Goal: Task Accomplishment & Management: Complete application form

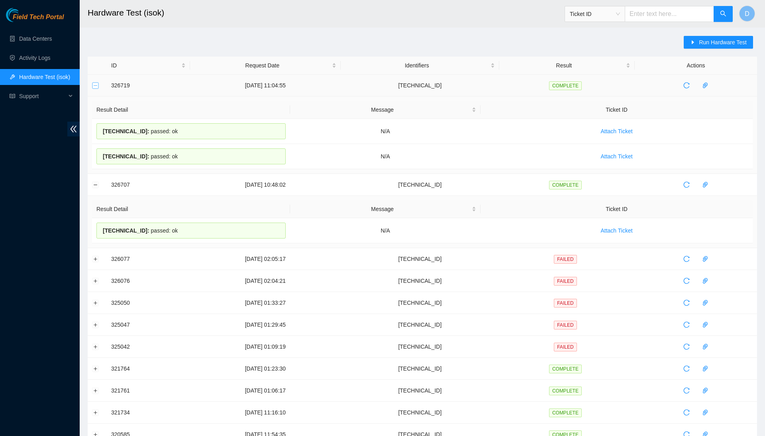
click at [96, 86] on button "Collapse row" at bounding box center [95, 85] width 6 height 6
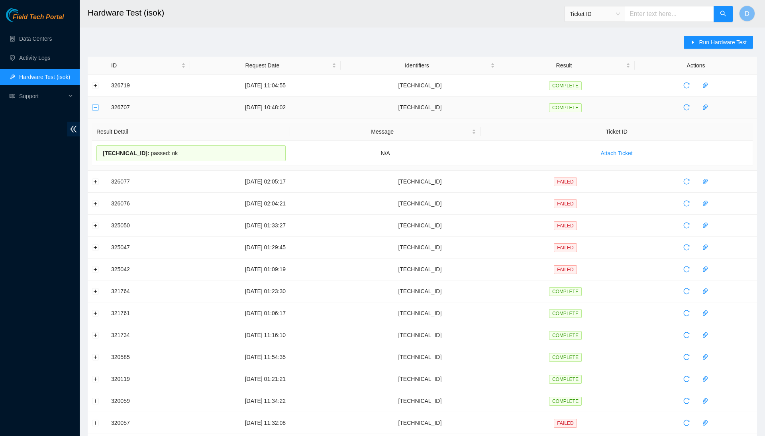
click at [97, 109] on button "Collapse row" at bounding box center [95, 107] width 6 height 6
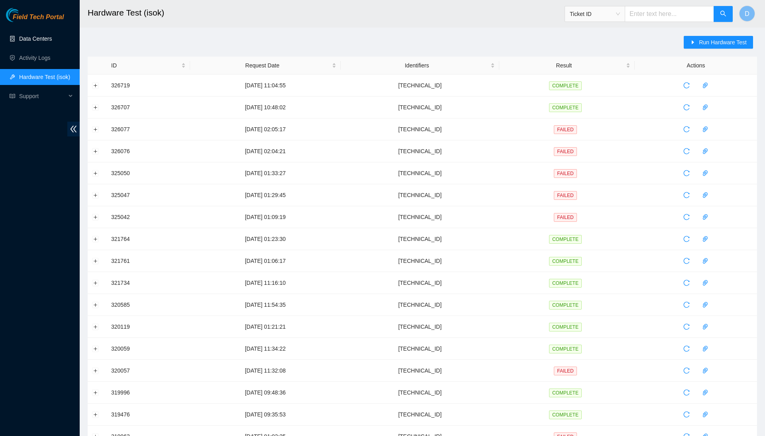
click at [52, 37] on link "Data Centers" at bounding box center [35, 38] width 33 height 6
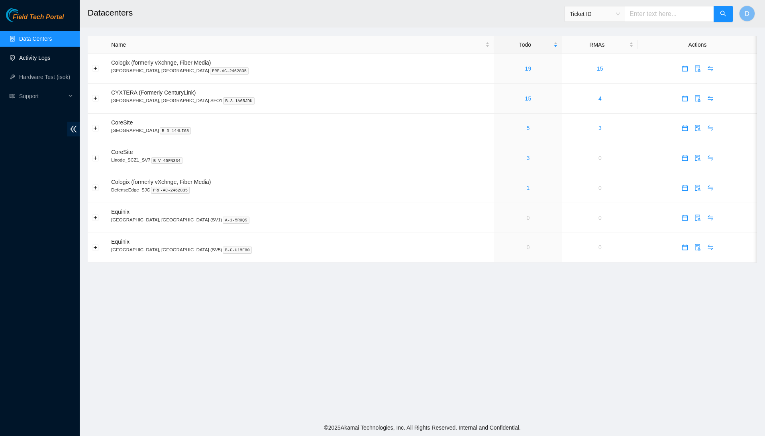
click at [51, 55] on link "Activity Logs" at bounding box center [34, 58] width 31 height 6
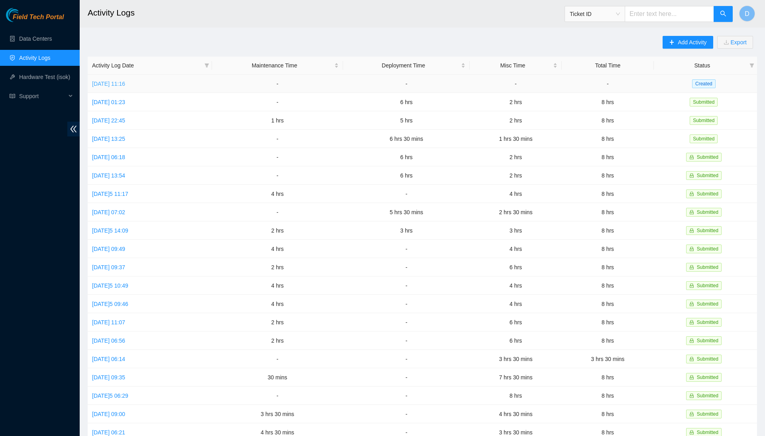
click at [104, 85] on link "Mon, 25 Aug 2025 11:16" at bounding box center [108, 83] width 33 height 6
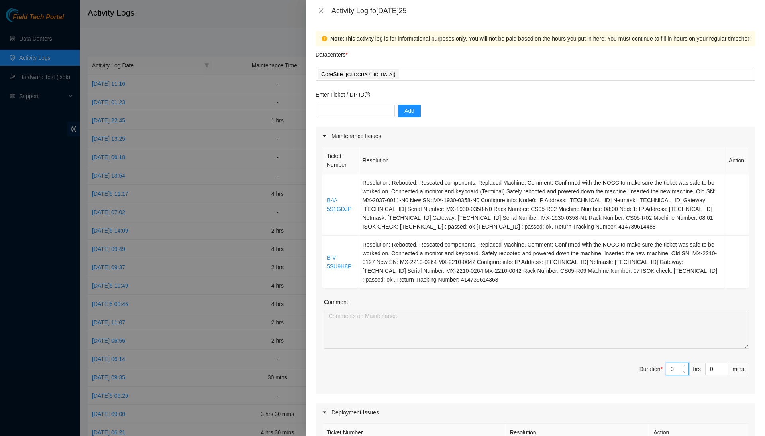
click at [675, 371] on input "0" at bounding box center [677, 369] width 22 height 12
type input "2"
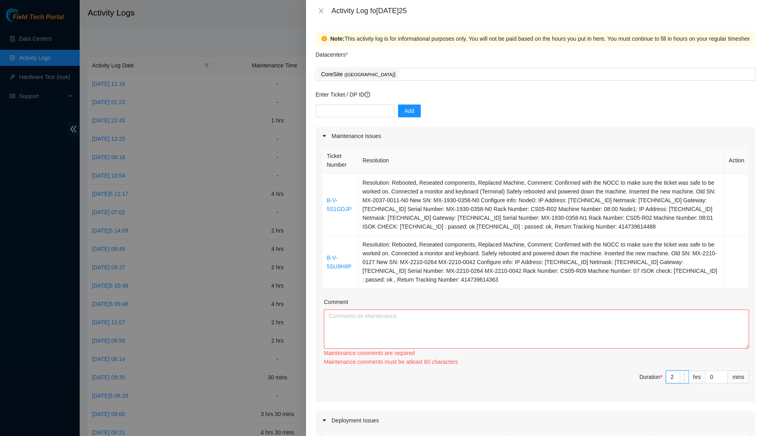
type input "2"
click at [613, 334] on textarea "Comment" at bounding box center [536, 328] width 425 height 39
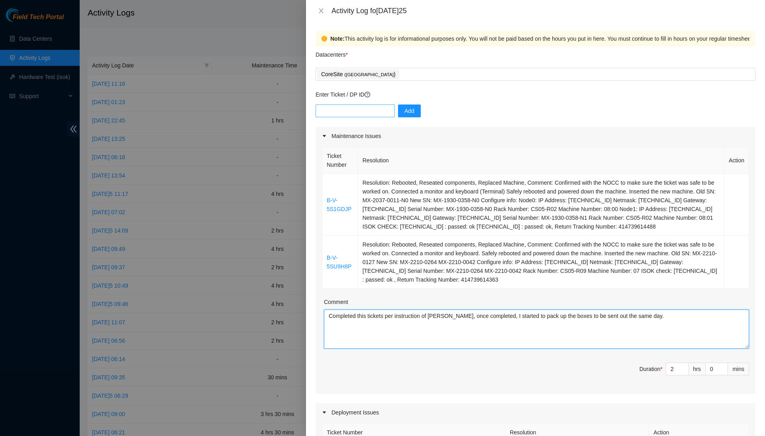
type textarea "Completed this tickets per instruction of Paulina, once completed, I started to…"
click at [375, 104] on input "text" at bounding box center [355, 110] width 79 height 13
type input "DP78837"
click at [421, 114] on button "Add" at bounding box center [409, 110] width 23 height 13
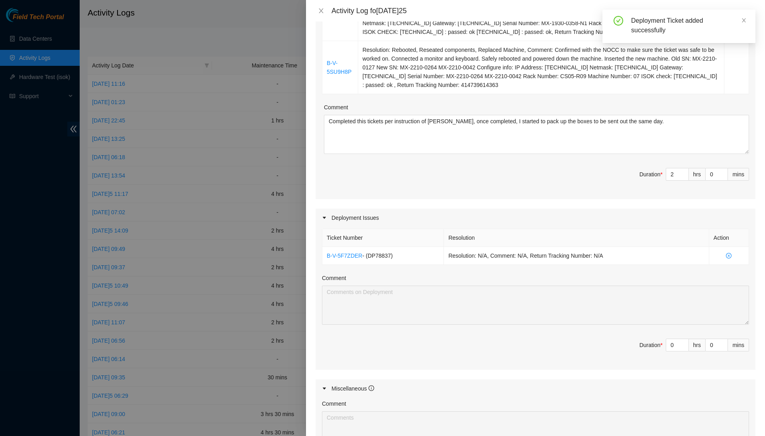
scroll to position [198, 0]
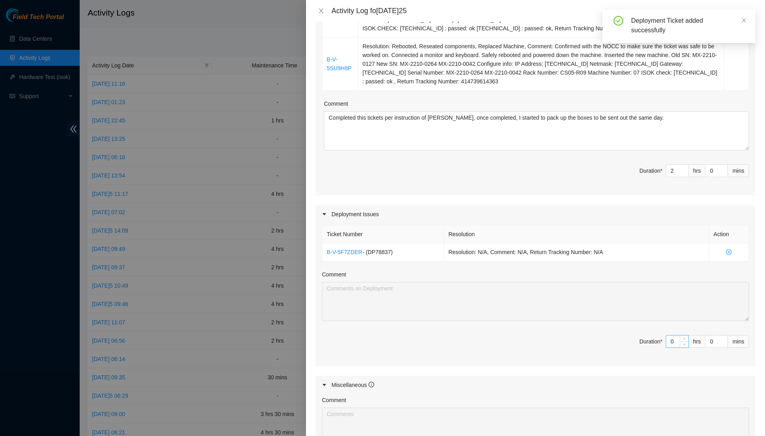
click at [675, 343] on input "0" at bounding box center [677, 341] width 22 height 12
type input "4"
type input "6"
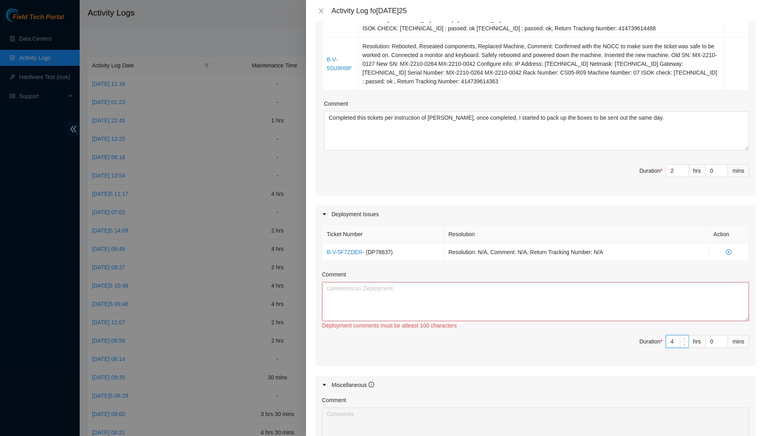
type input "4"
click at [690, 304] on textarea "Comment" at bounding box center [535, 301] width 427 height 39
click at [398, 295] on textarea "For this deployment, I" at bounding box center [535, 301] width 427 height 39
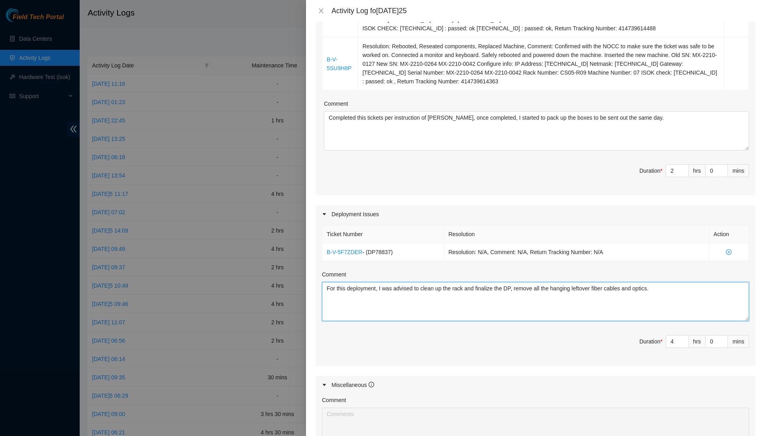
click at [693, 292] on textarea "For this deployment, I was advised to clean up the rack and finalize the DP, re…" at bounding box center [535, 301] width 427 height 39
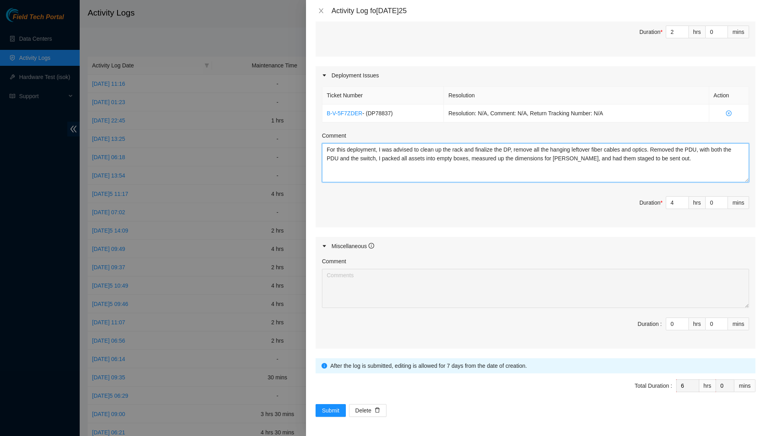
scroll to position [340, 0]
type textarea "For this deployment, I was advised to clean up the rack and finalize the DP, re…"
click at [676, 327] on input "0" at bounding box center [677, 324] width 22 height 12
type input "02"
type input "8"
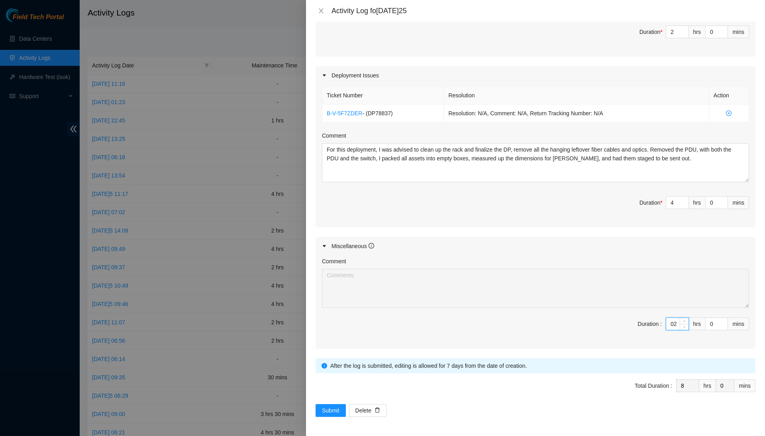
type input "0"
type input "6"
type input "2"
type input "8"
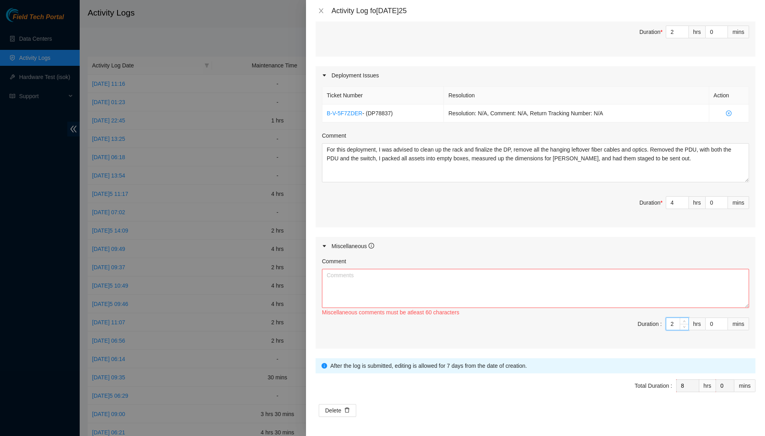
type input "2"
click at [680, 304] on textarea "Comment" at bounding box center [535, 288] width 427 height 39
type textarea "T"
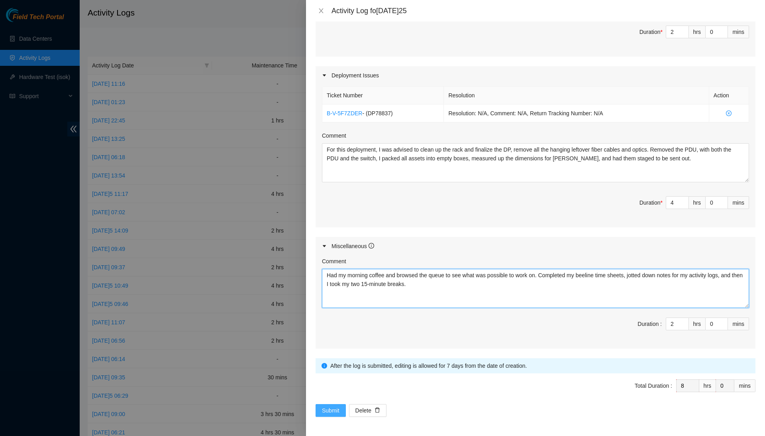
type textarea "Had my morning coffee and browsed the queue to see what was possible to work on…"
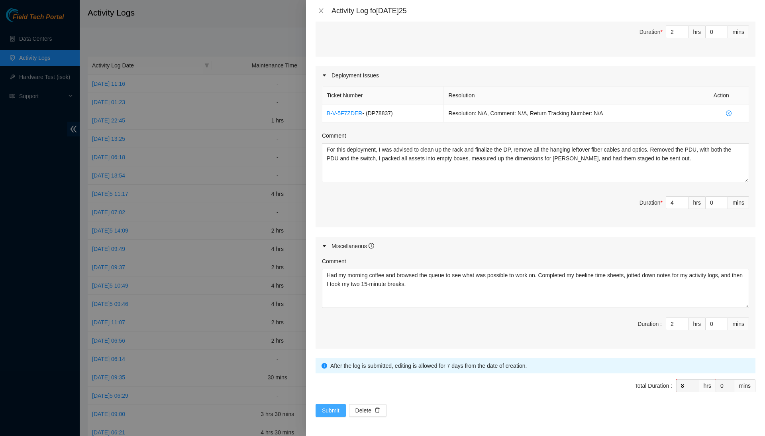
click at [334, 409] on span "Submit" at bounding box center [331, 410] width 18 height 9
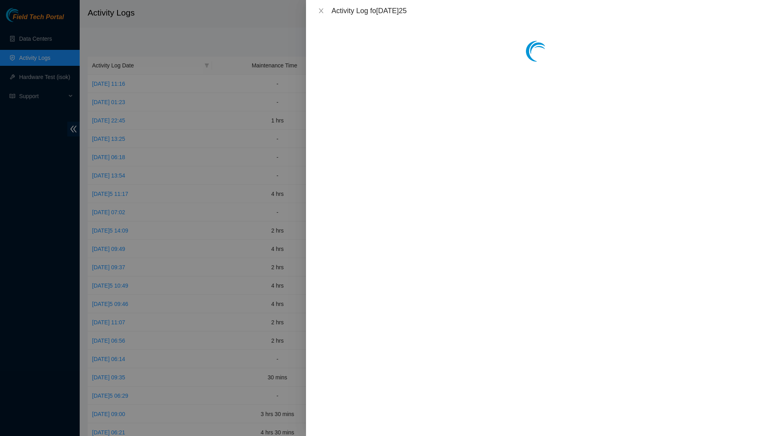
scroll to position [0, 0]
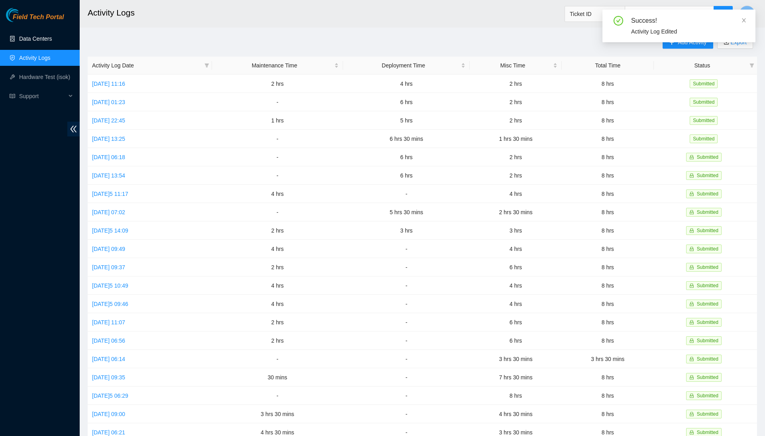
click at [50, 35] on link "Data Centers" at bounding box center [35, 38] width 33 height 6
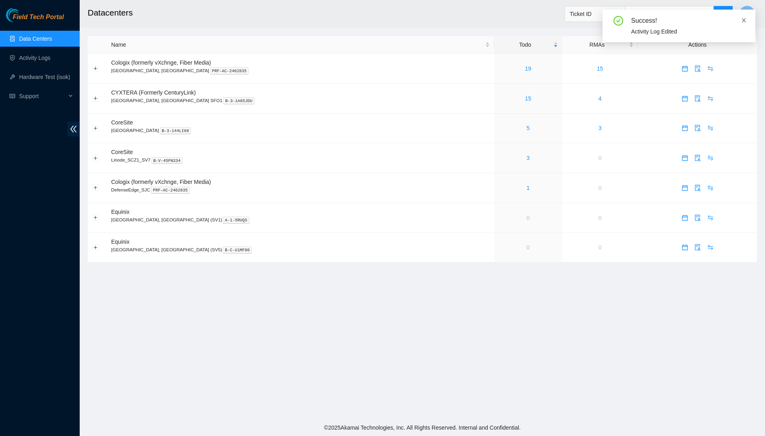
click at [746, 21] on icon "close" at bounding box center [744, 21] width 6 height 6
click at [527, 157] on link "3" at bounding box center [528, 158] width 3 height 6
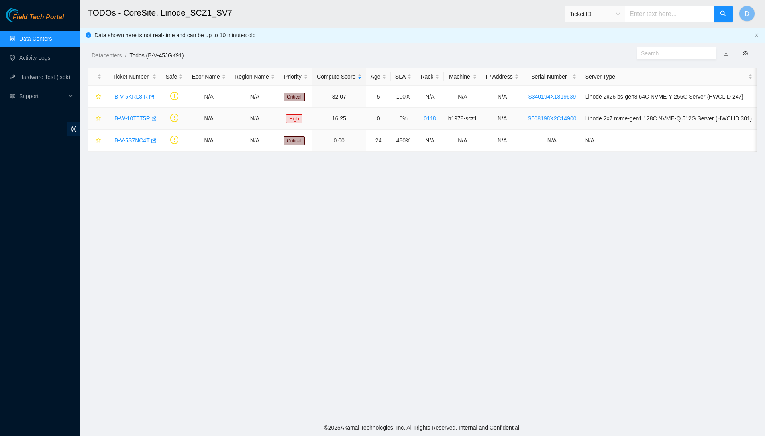
click at [141, 116] on link "B-W-10T5T5R" at bounding box center [132, 118] width 36 height 6
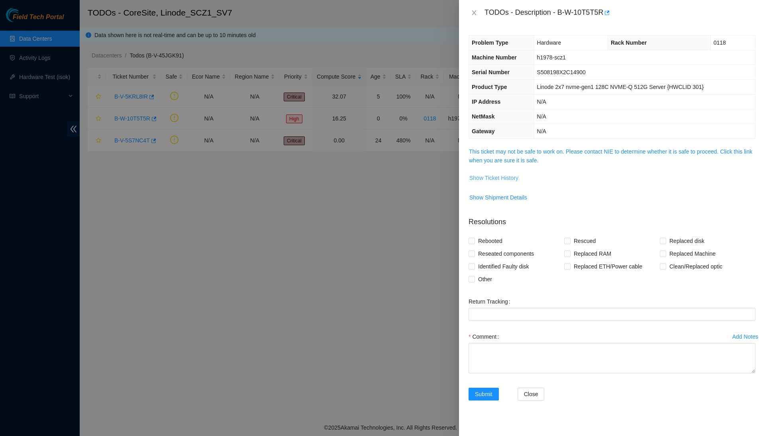
click at [508, 176] on span "Show Ticket History" at bounding box center [493, 177] width 49 height 9
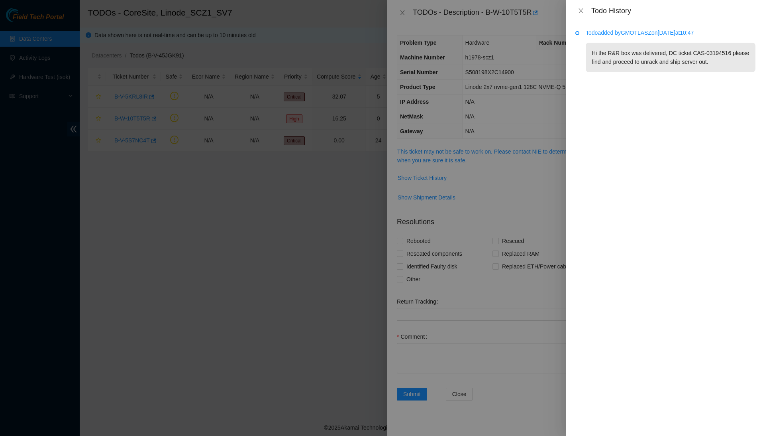
click at [585, 16] on div "Todo History" at bounding box center [665, 11] width 199 height 22
click at [580, 10] on icon "close" at bounding box center [581, 10] width 4 height 5
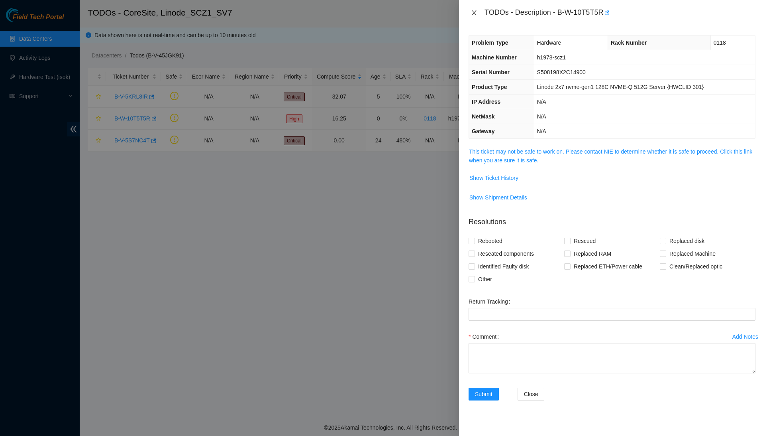
click at [477, 9] on button "Close" at bounding box center [474, 13] width 11 height 8
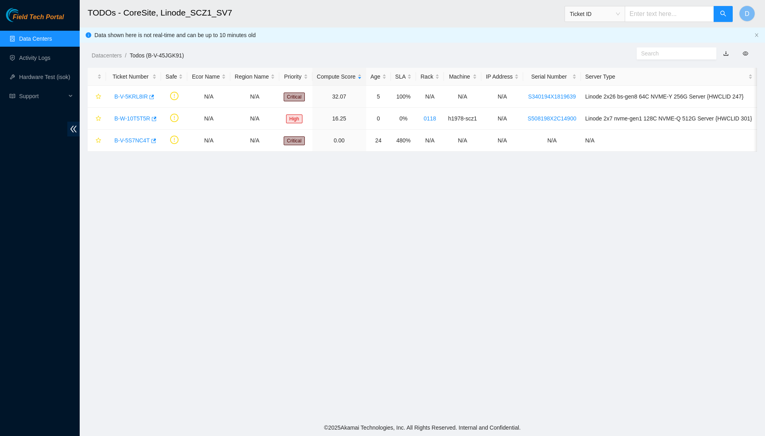
click at [52, 35] on link "Data Centers" at bounding box center [35, 38] width 33 height 6
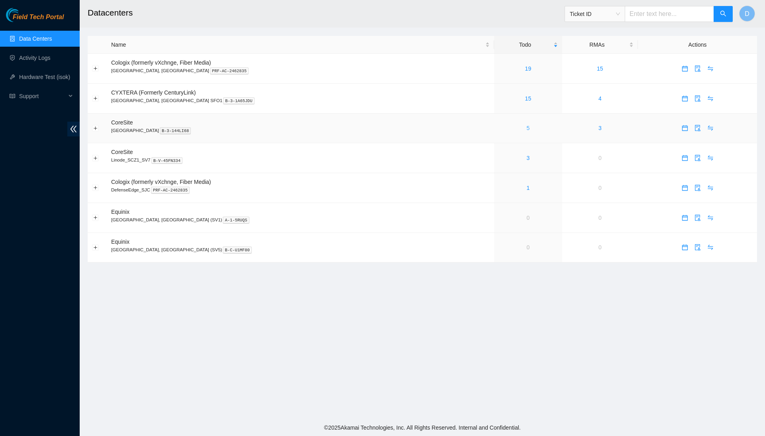
click at [527, 130] on link "5" at bounding box center [528, 128] width 3 height 6
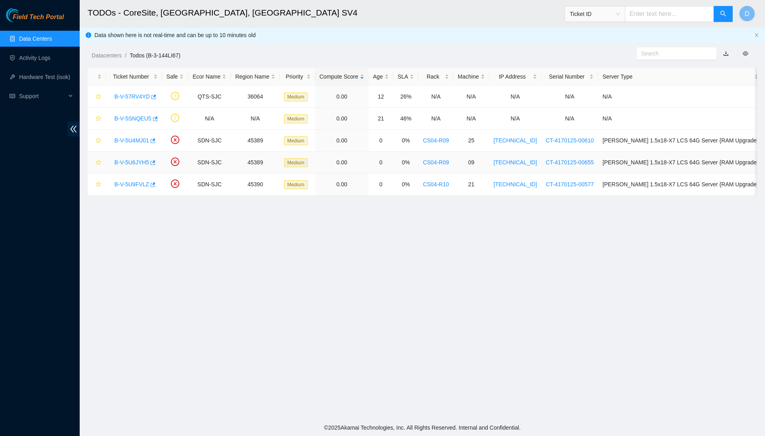
click at [133, 163] on link "B-V-5U6JYH5" at bounding box center [131, 162] width 35 height 6
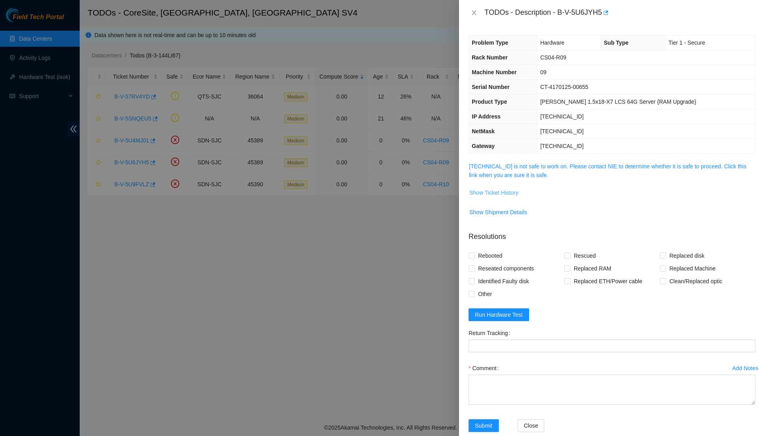
click at [507, 191] on span "Show Ticket History" at bounding box center [493, 192] width 49 height 9
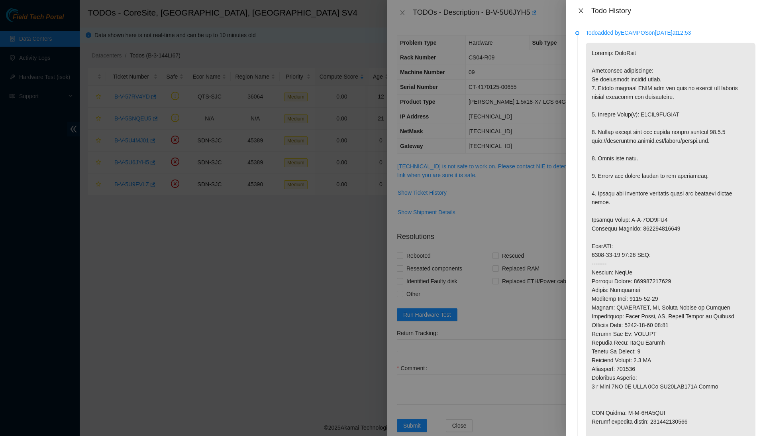
click at [581, 9] on icon "close" at bounding box center [581, 11] width 6 height 6
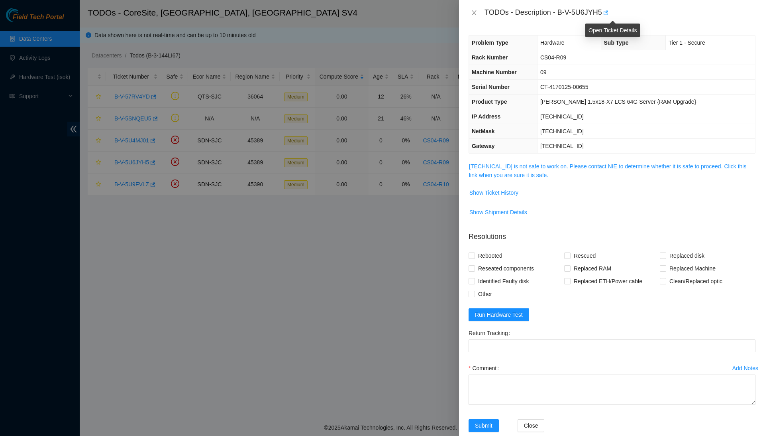
click at [608, 15] on icon "button" at bounding box center [606, 12] width 5 height 4
click at [474, 15] on icon "close" at bounding box center [474, 13] width 6 height 6
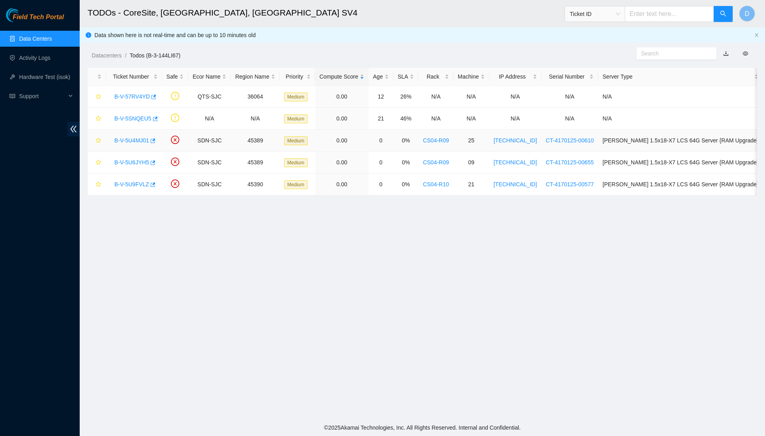
click at [142, 139] on link "B-V-5U4MJ01" at bounding box center [131, 140] width 35 height 6
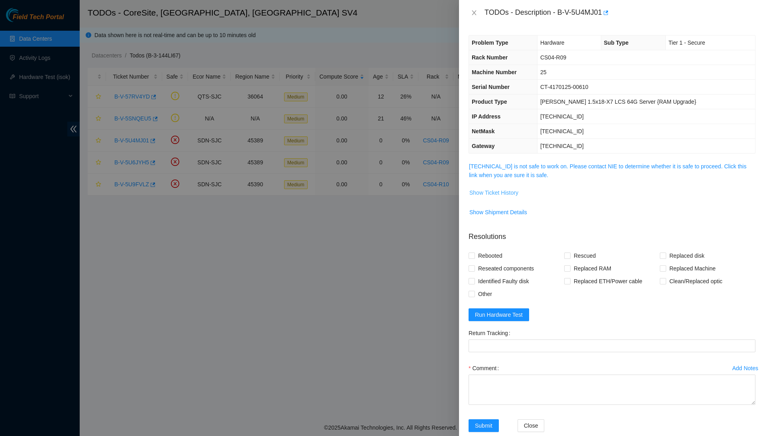
click at [517, 190] on span "Show Ticket History" at bounding box center [493, 192] width 49 height 9
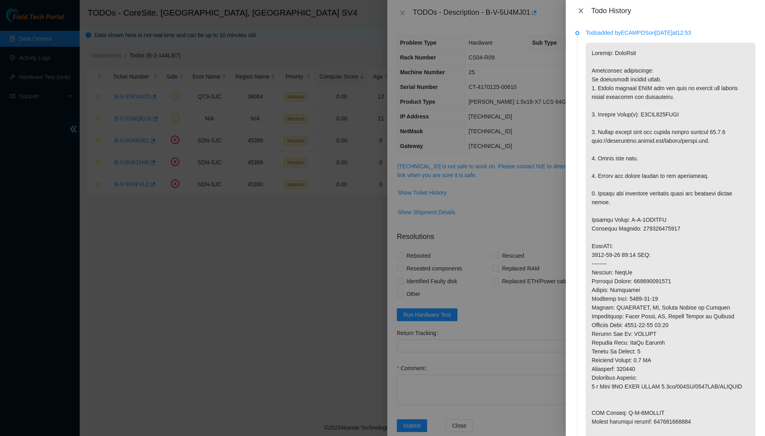
click at [578, 10] on icon "close" at bounding box center [581, 11] width 6 height 6
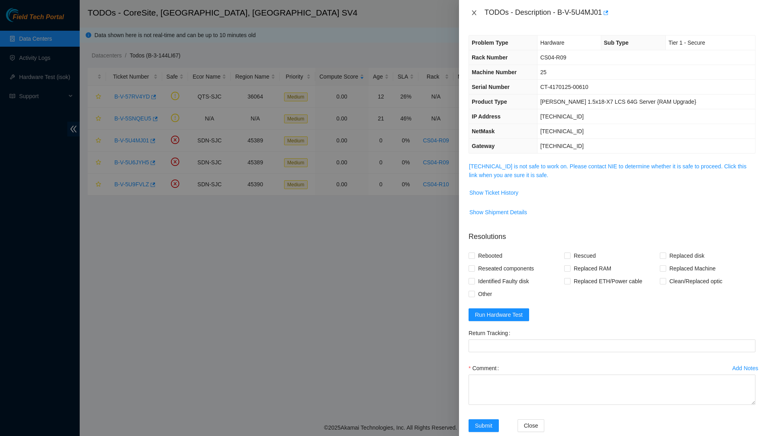
click at [477, 13] on icon "close" at bounding box center [474, 13] width 6 height 6
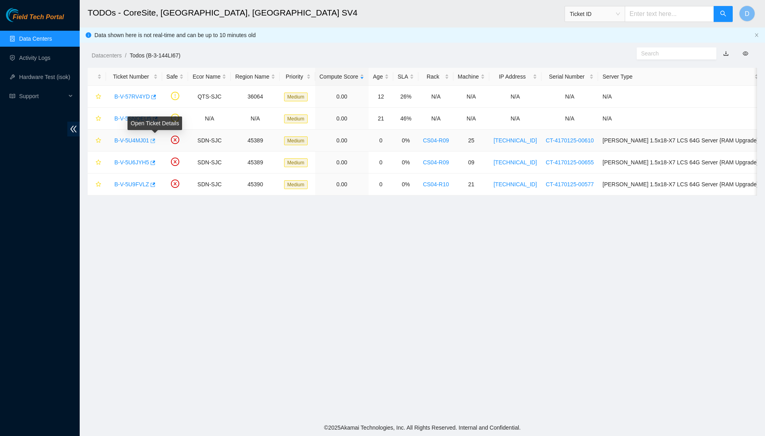
click at [155, 139] on icon "button" at bounding box center [153, 140] width 5 height 4
